Goal: Information Seeking & Learning: Learn about a topic

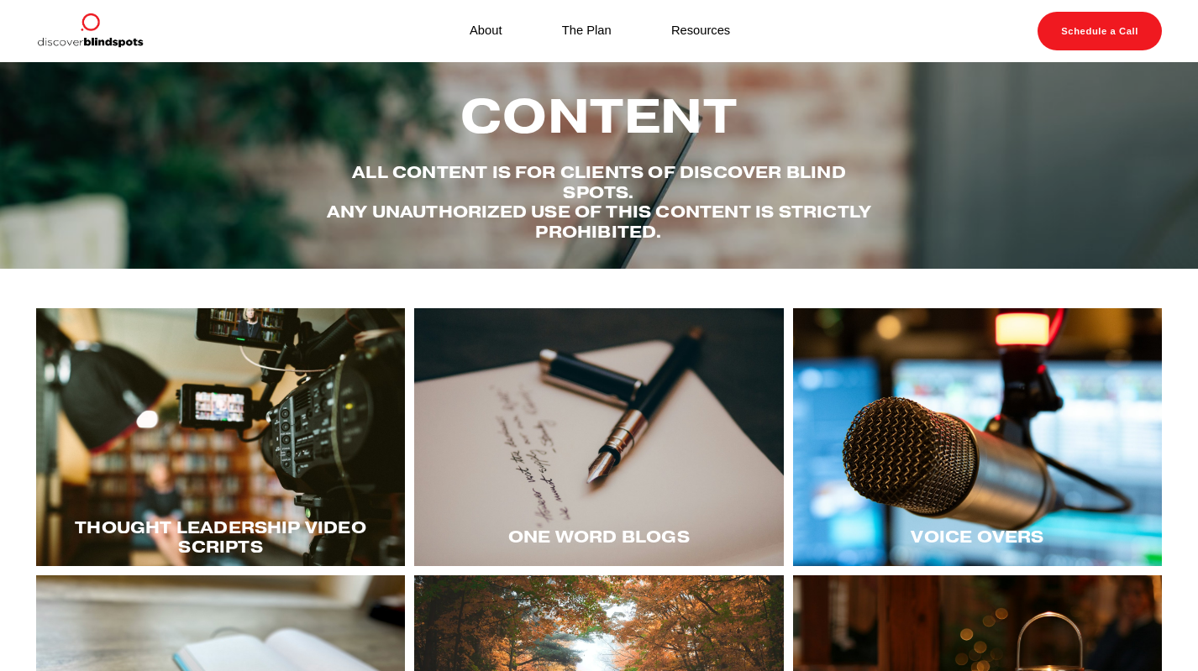
click at [222, 406] on div at bounding box center [220, 437] width 369 height 259
click at [208, 415] on div at bounding box center [220, 437] width 369 height 259
click at [210, 434] on div at bounding box center [220, 437] width 369 height 259
click at [200, 449] on div at bounding box center [220, 437] width 369 height 259
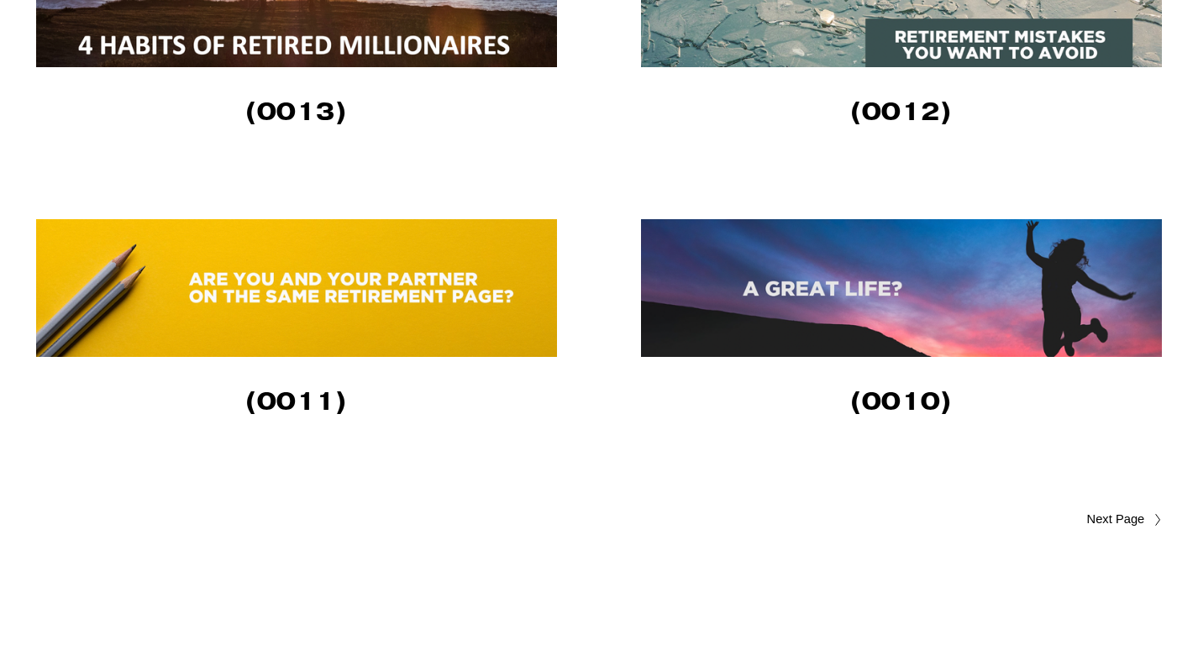
scroll to position [2922, 0]
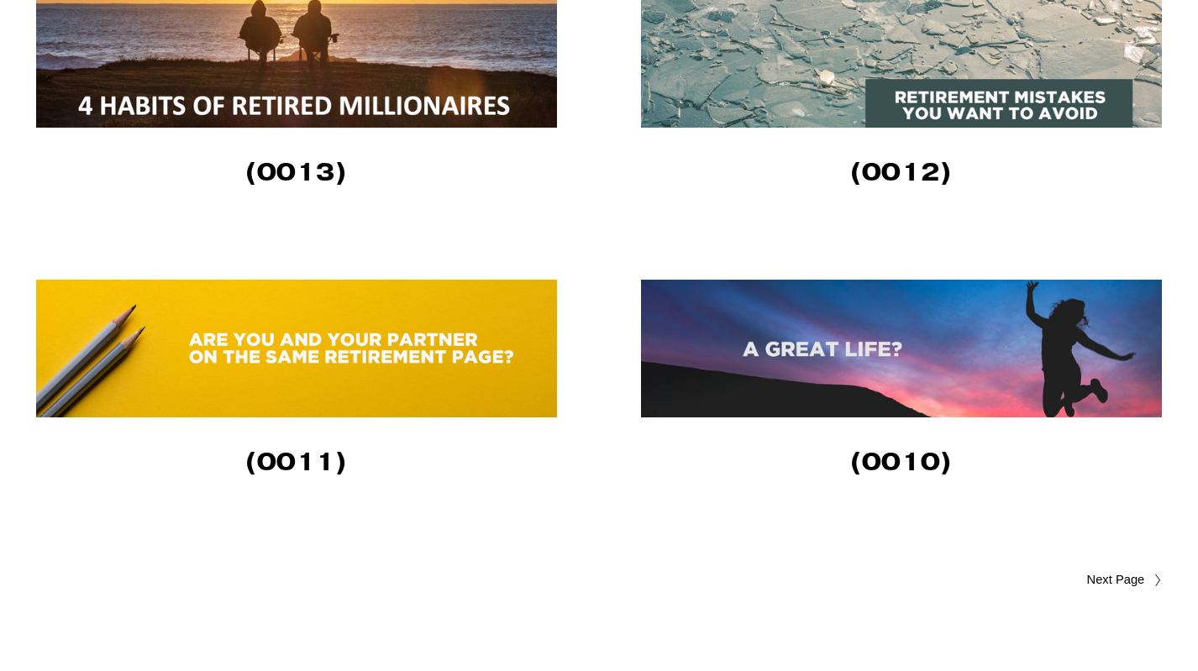
click at [1121, 581] on span "Older Posts" at bounding box center [1084, 581] width 122 height 20
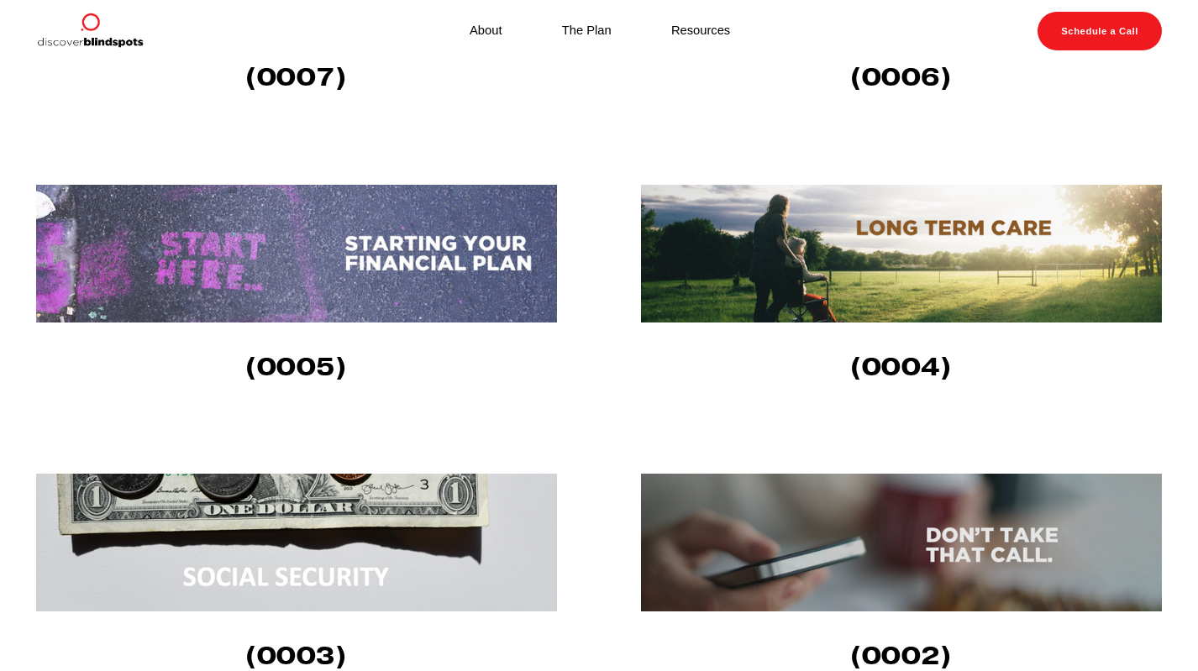
scroll to position [981, 0]
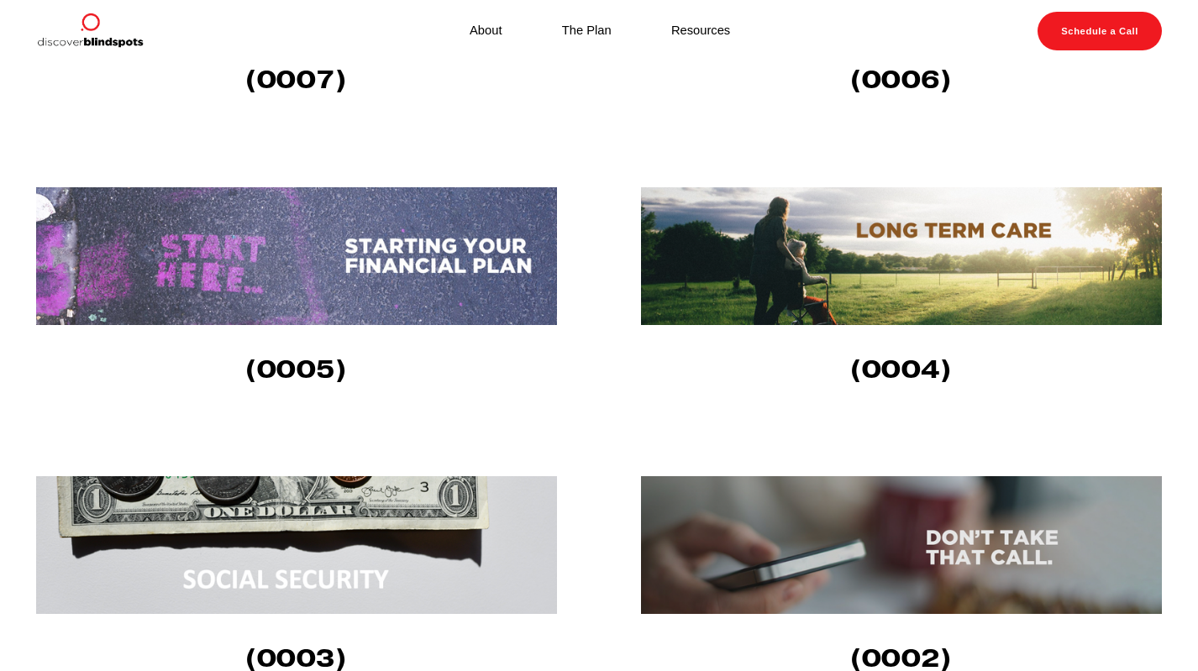
click at [923, 230] on img at bounding box center [901, 256] width 521 height 138
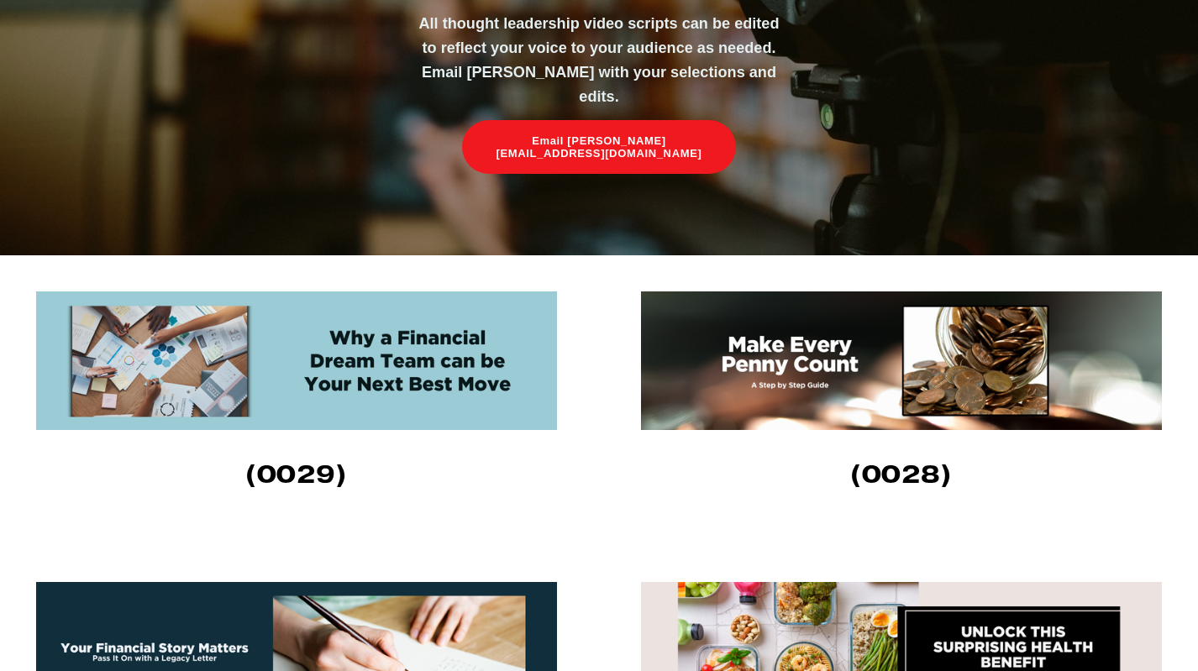
scroll to position [489, 0]
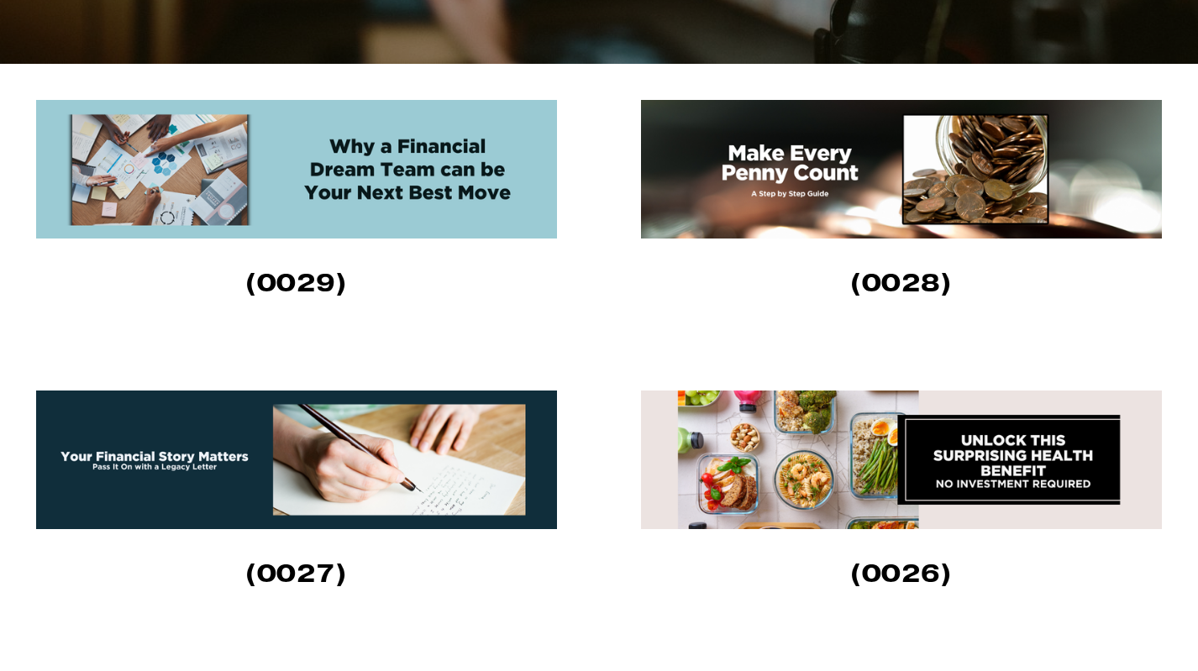
click at [906, 460] on img at bounding box center [901, 460] width 521 height 139
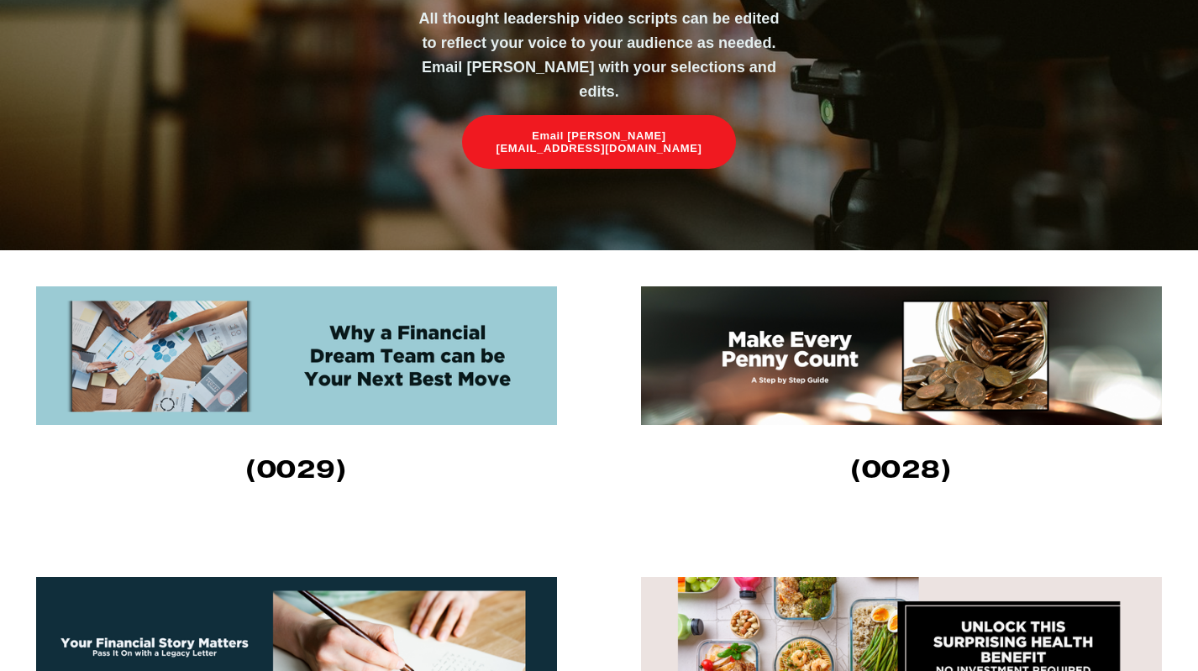
scroll to position [378, 0]
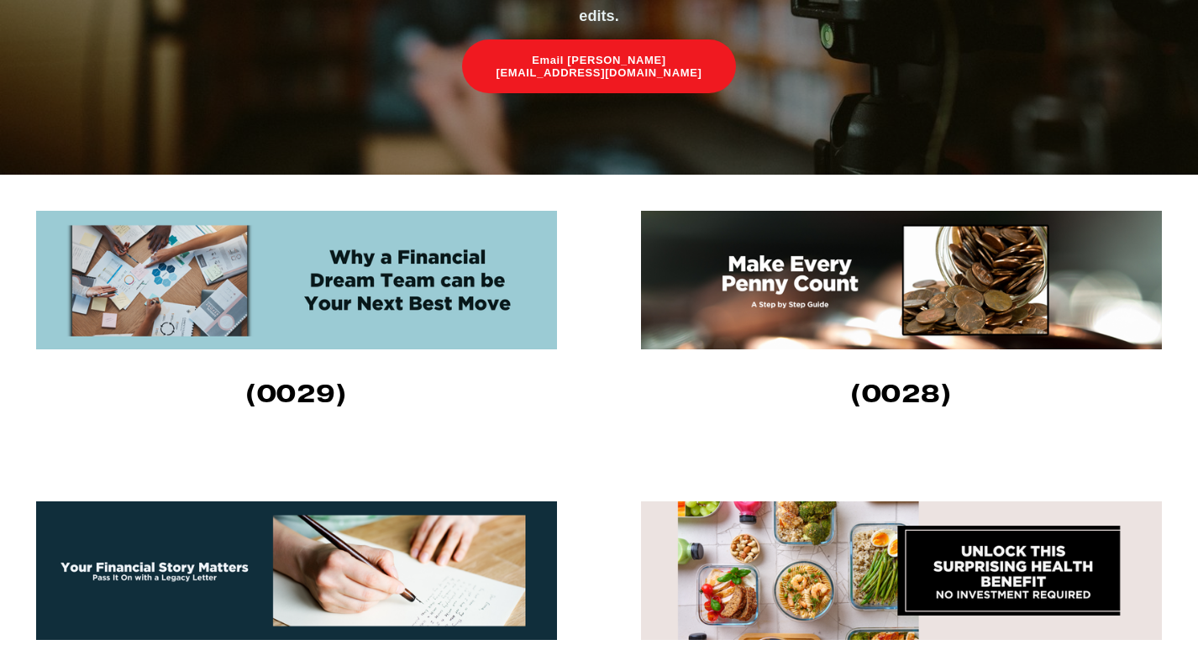
click at [818, 279] on img at bounding box center [901, 280] width 521 height 139
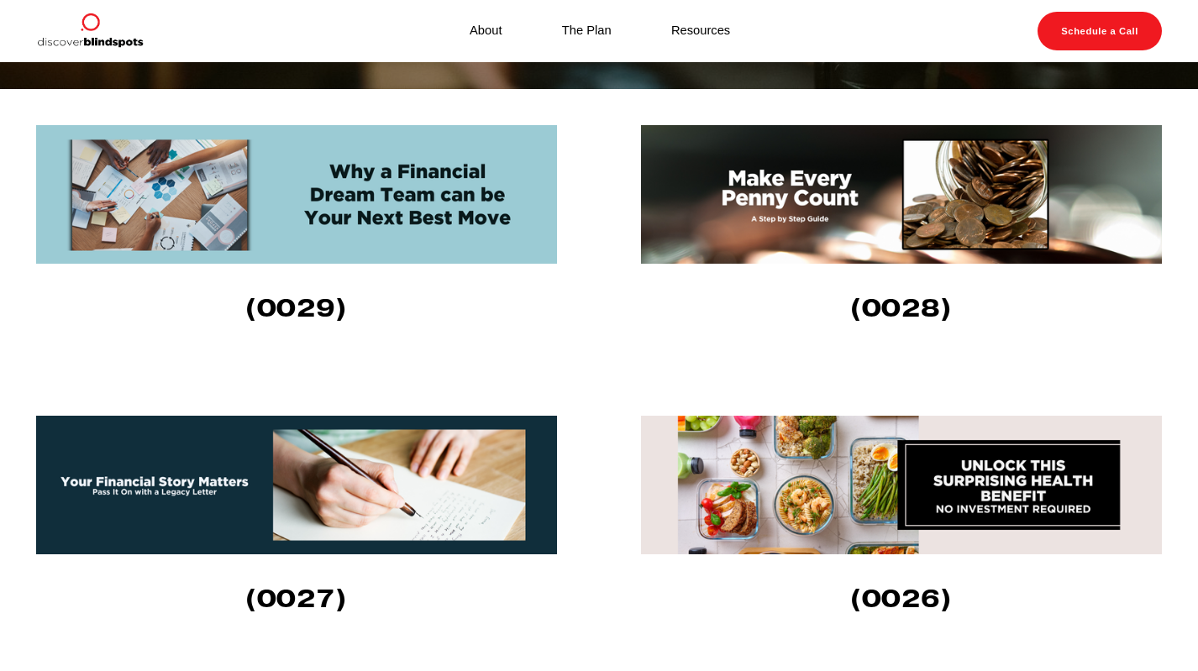
scroll to position [444, 0]
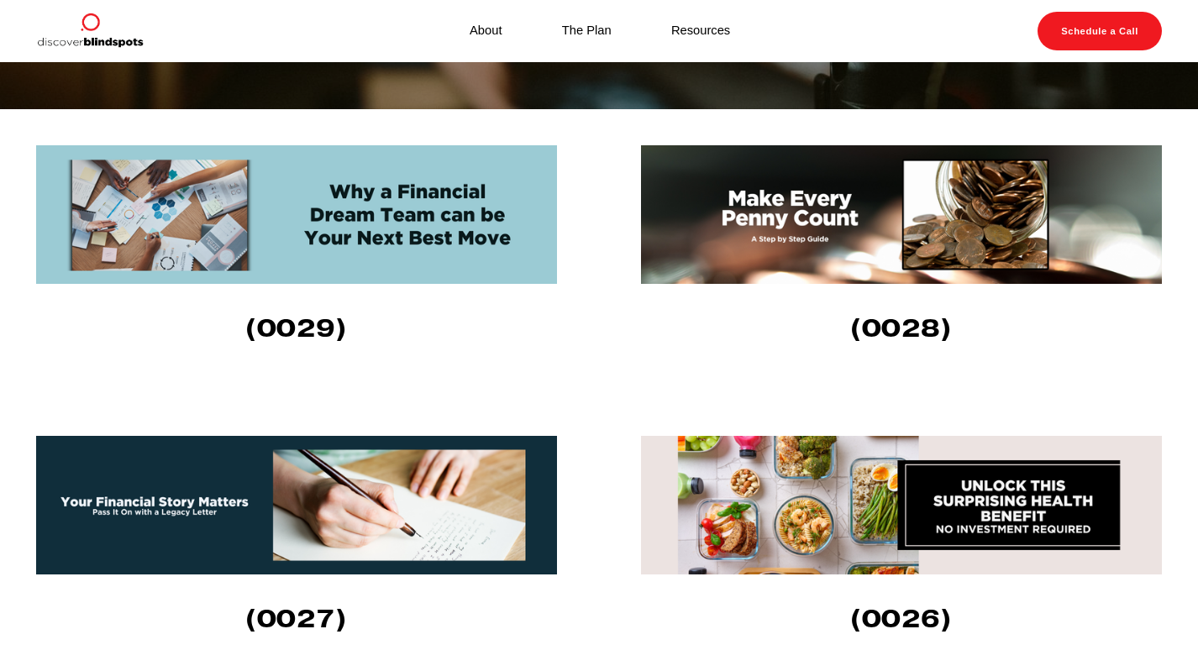
click at [312, 217] on img at bounding box center [296, 214] width 521 height 139
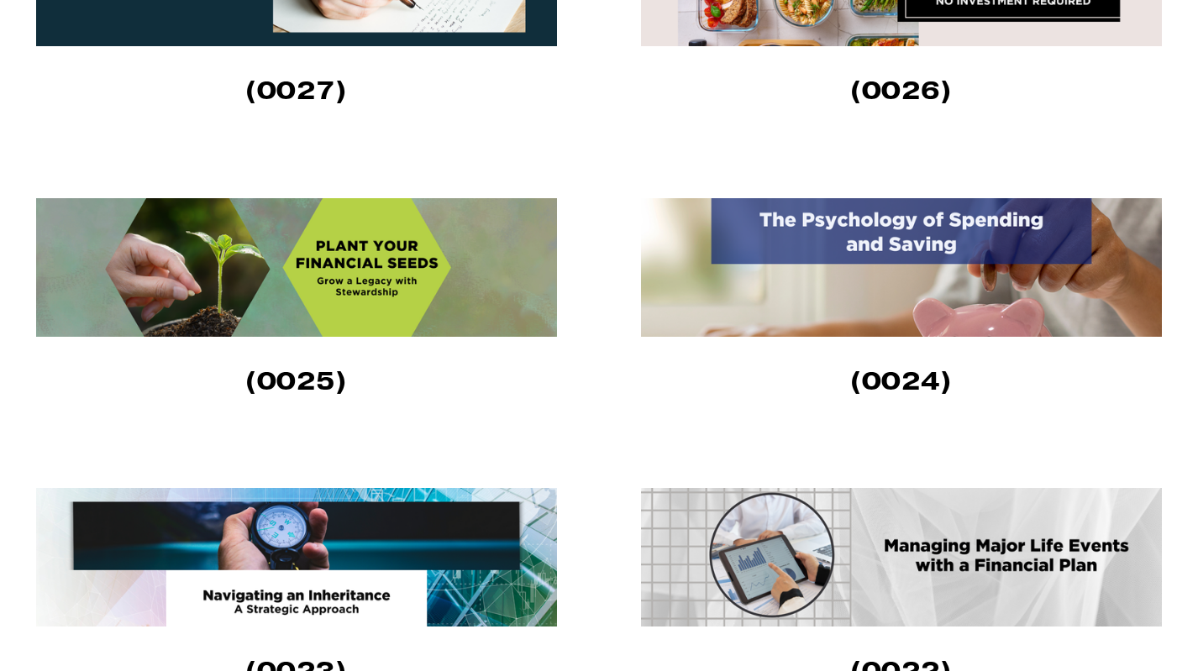
scroll to position [977, 0]
